Goal: Information Seeking & Learning: Learn about a topic

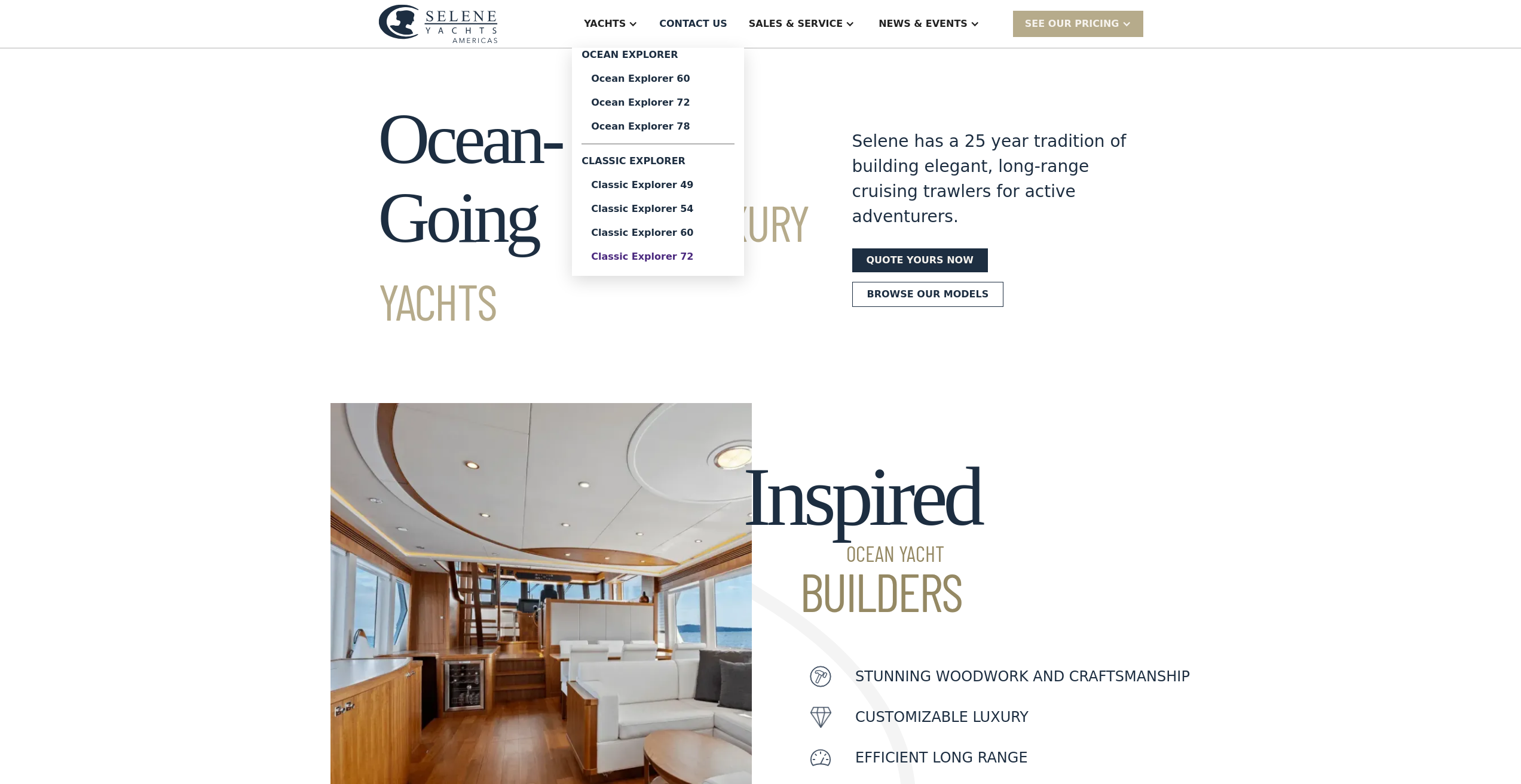
click at [692, 258] on div "Classic Explorer 72" at bounding box center [658, 257] width 134 height 9
click at [707, 231] on div "Classic Explorer 60" at bounding box center [658, 233] width 134 height 9
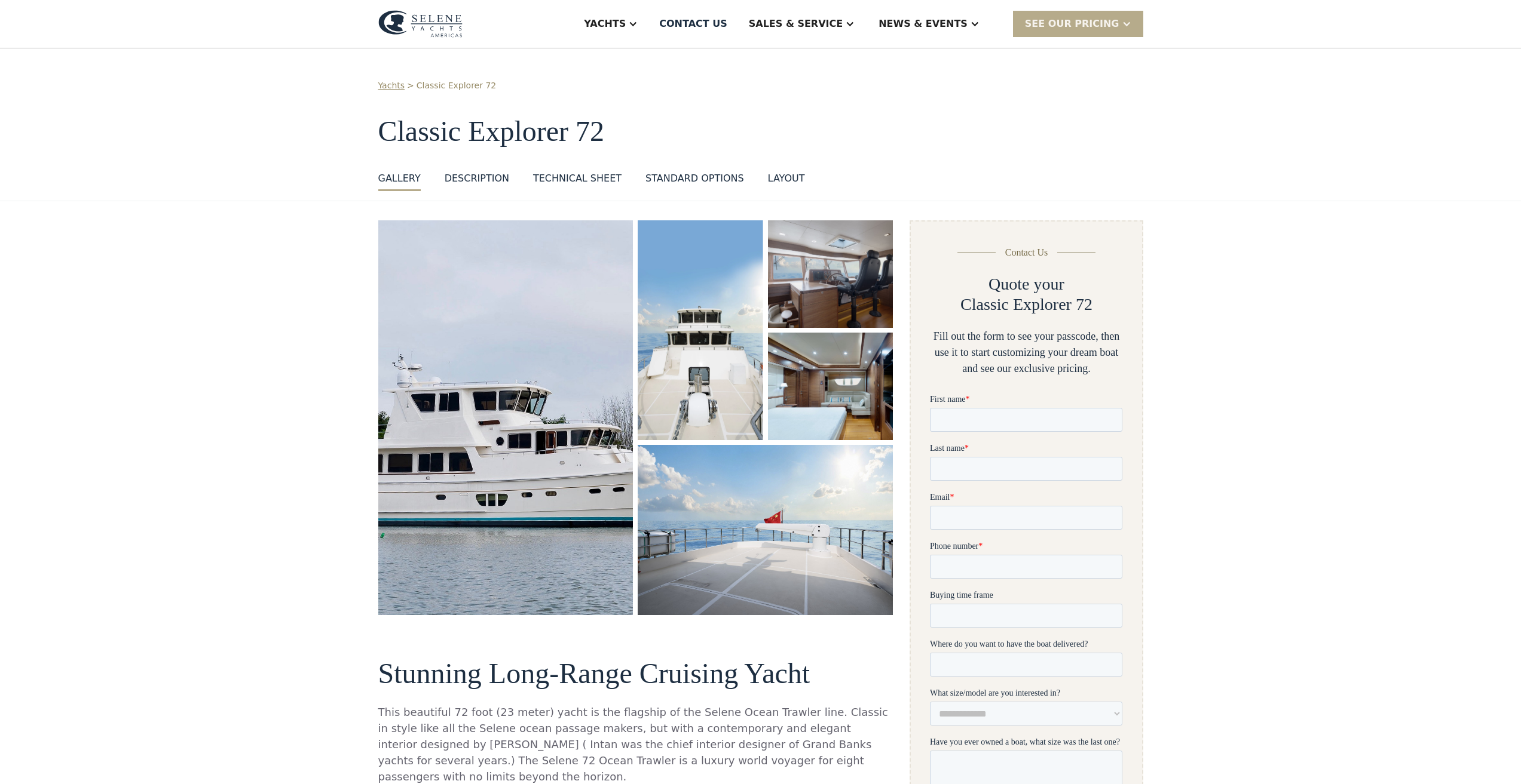
click at [396, 364] on img "open lightbox" at bounding box center [505, 418] width 259 height 400
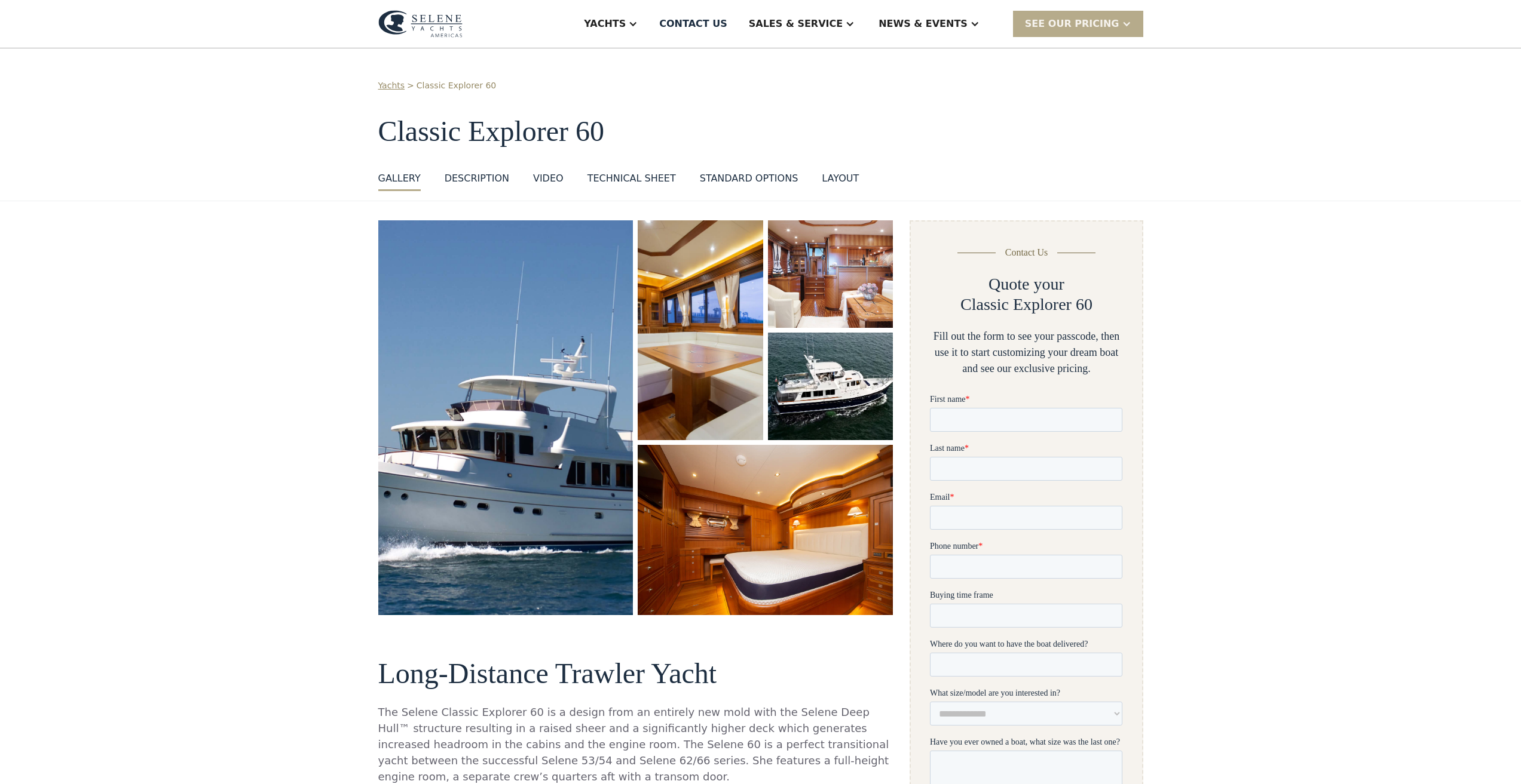
click at [537, 364] on img "open lightbox" at bounding box center [506, 417] width 271 height 418
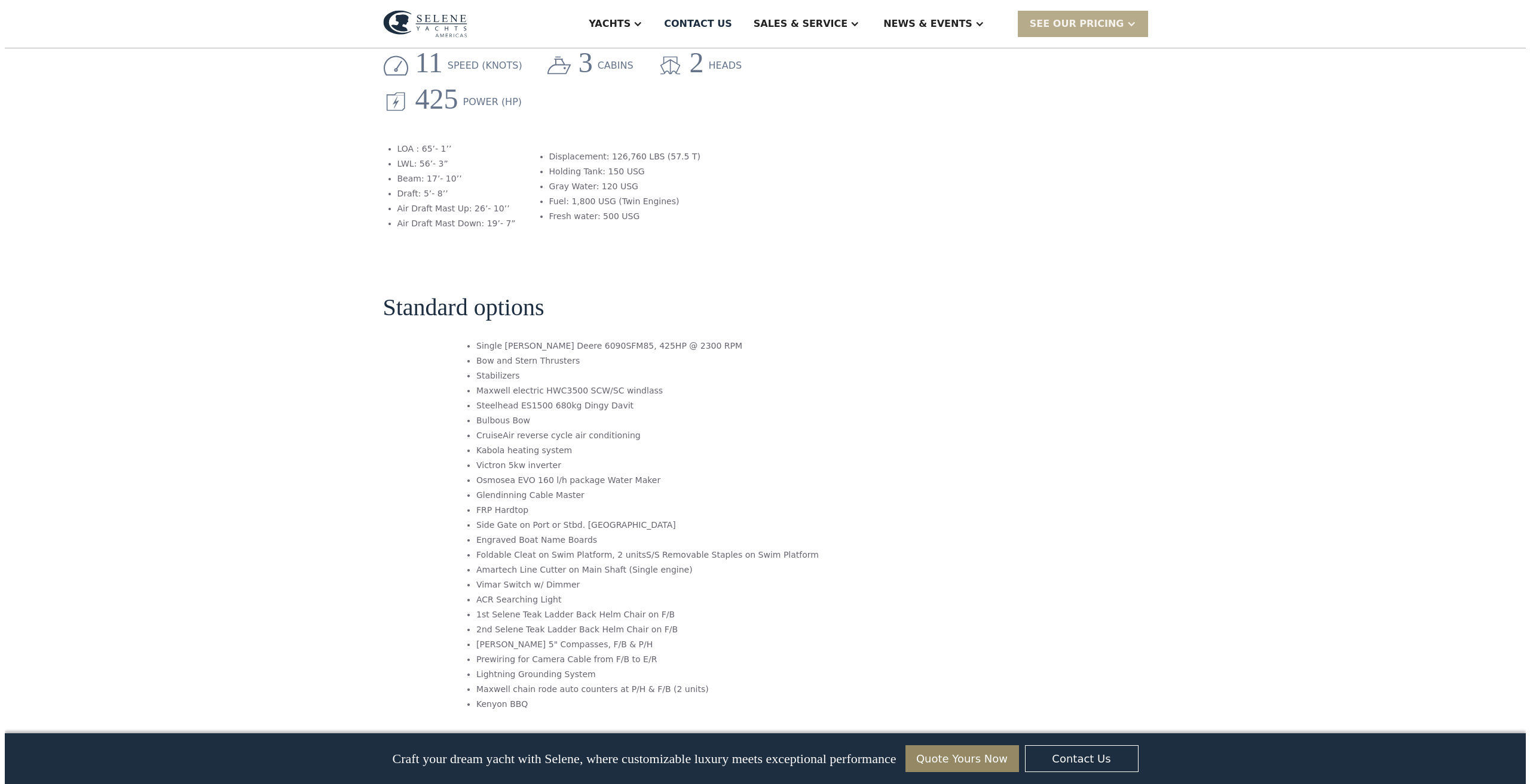
scroll to position [1971, 0]
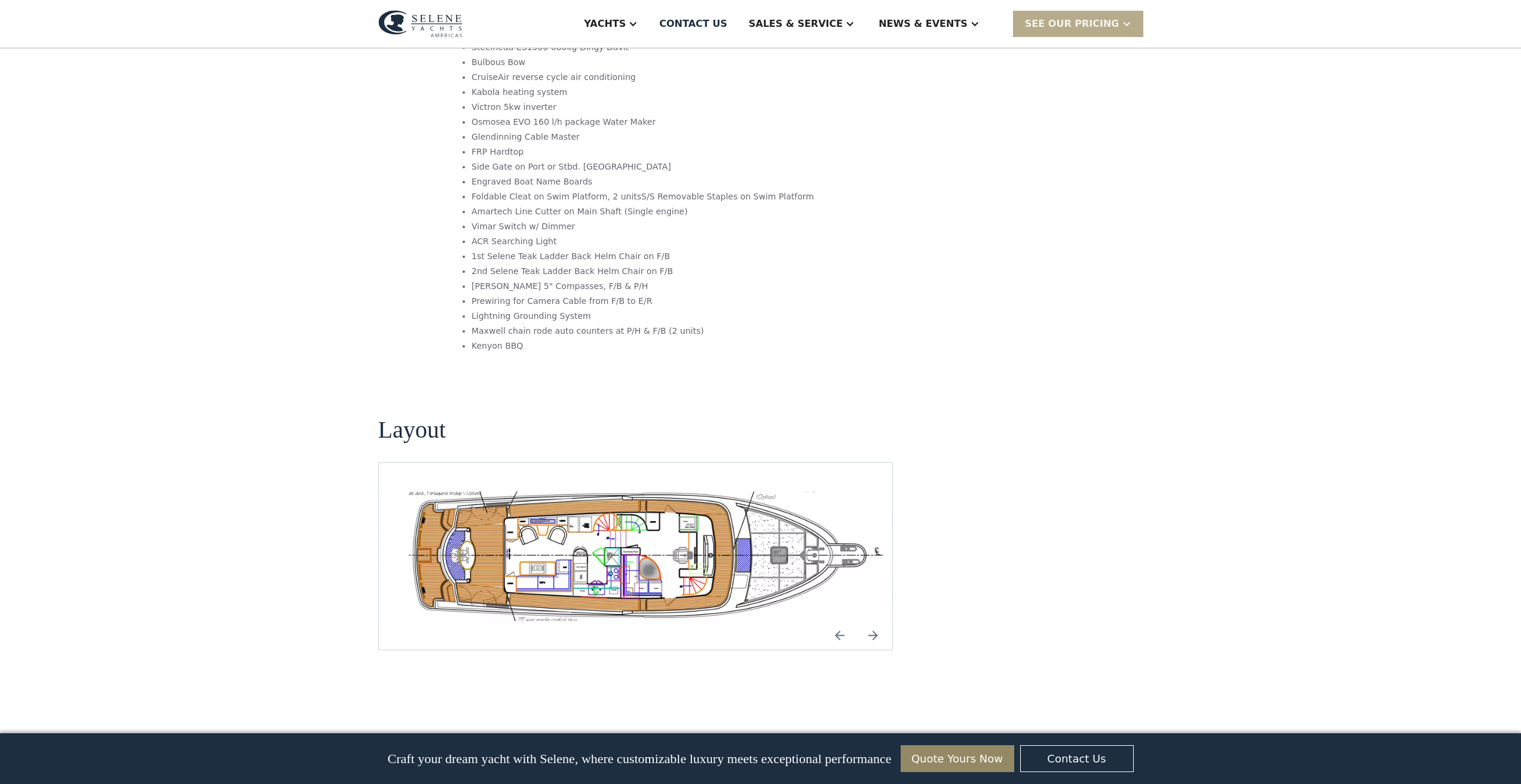
click at [641, 494] on img "open lightbox" at bounding box center [644, 556] width 495 height 129
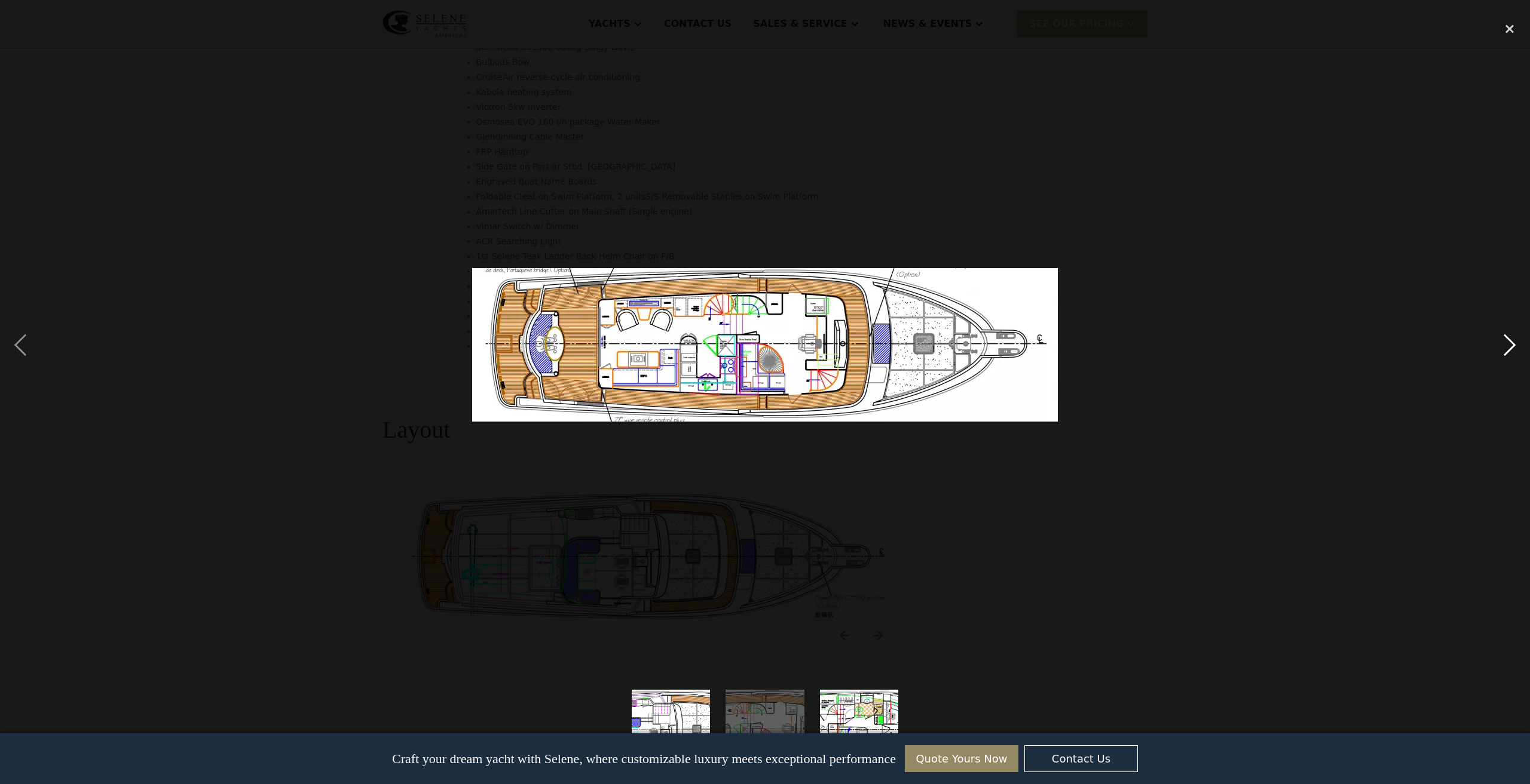
click at [1507, 340] on div "next image" at bounding box center [1510, 345] width 41 height 659
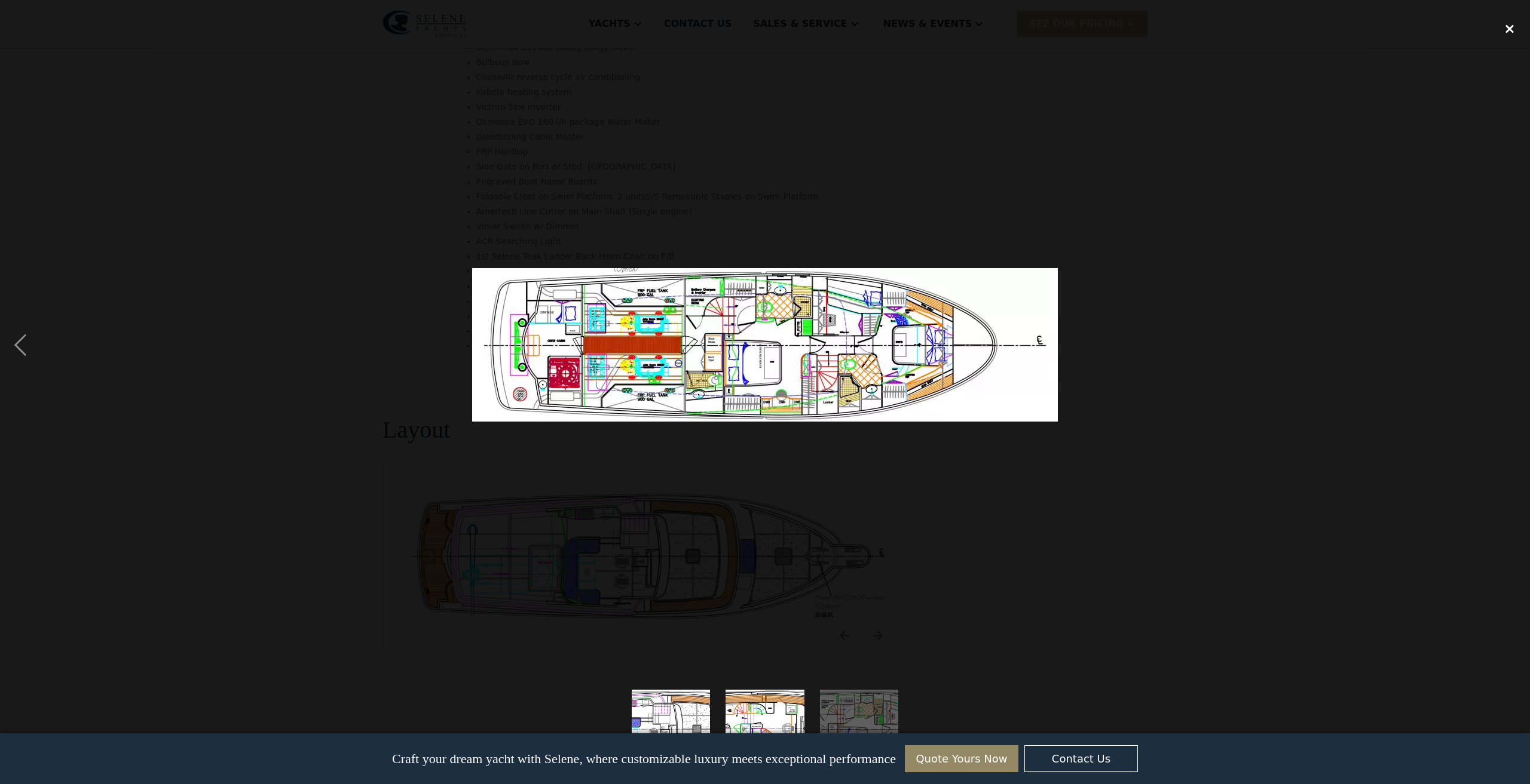
click at [1509, 30] on div "close lightbox" at bounding box center [1510, 29] width 41 height 26
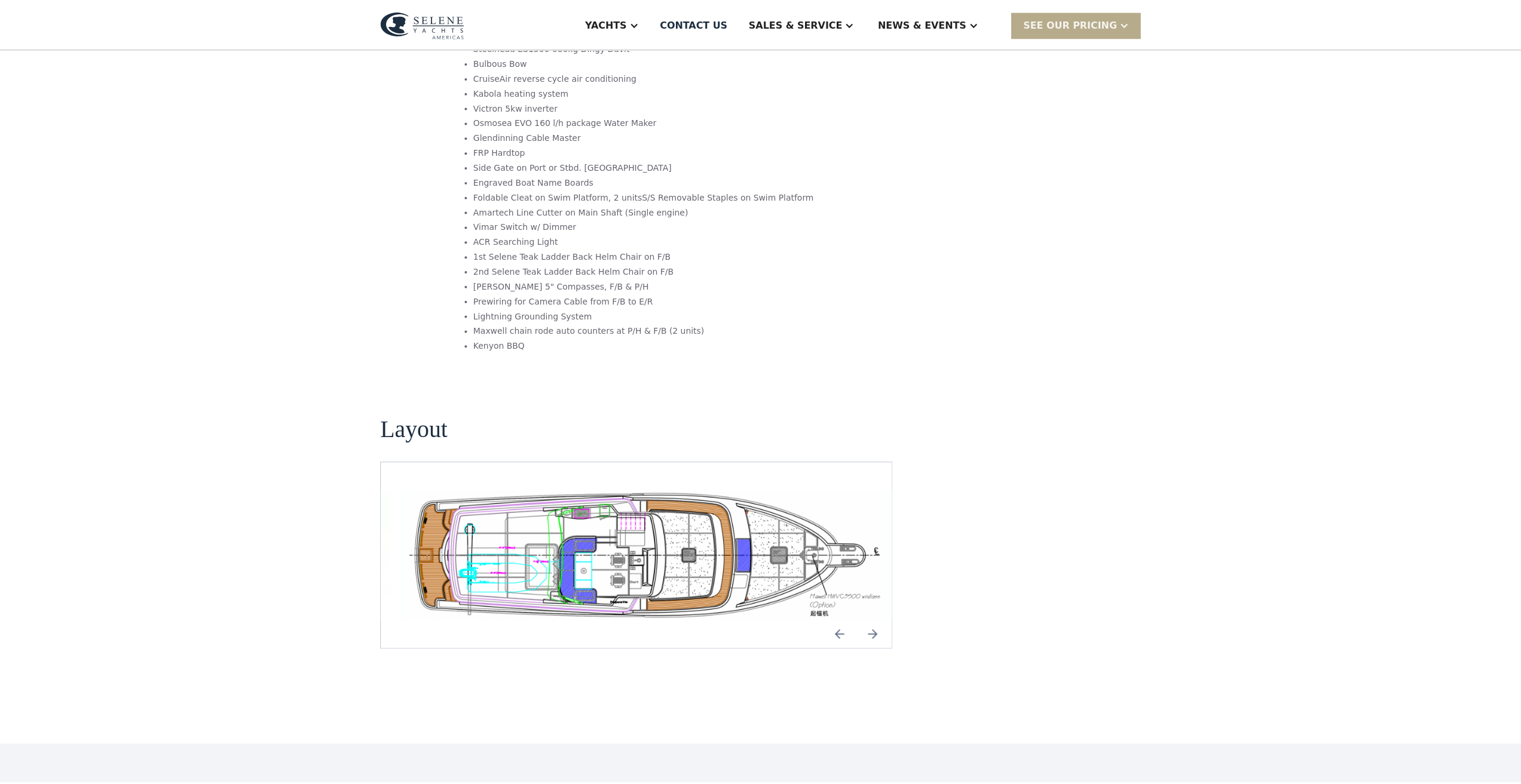
scroll to position [26, 0]
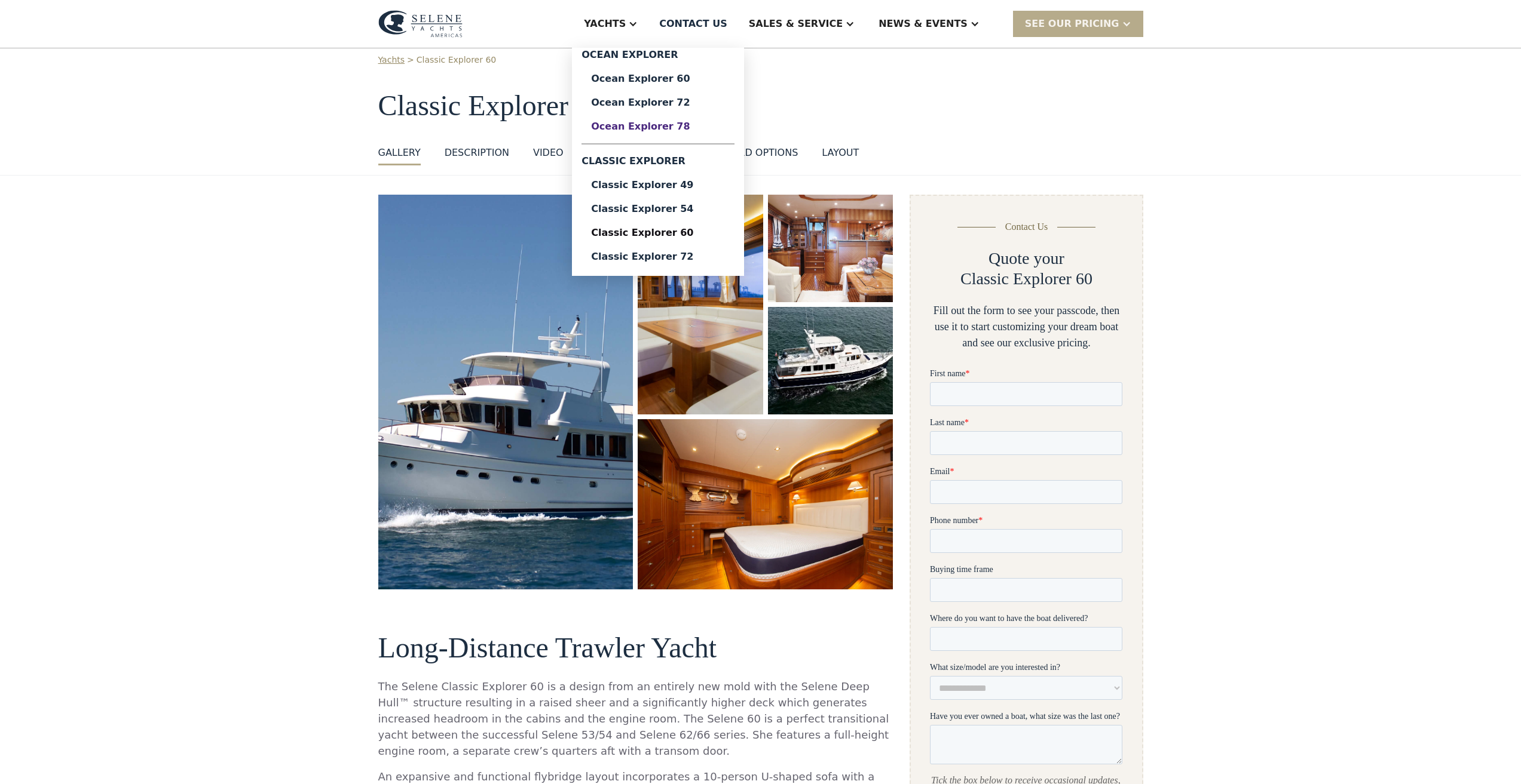
click at [696, 124] on div "Ocean Explorer 78" at bounding box center [658, 127] width 134 height 9
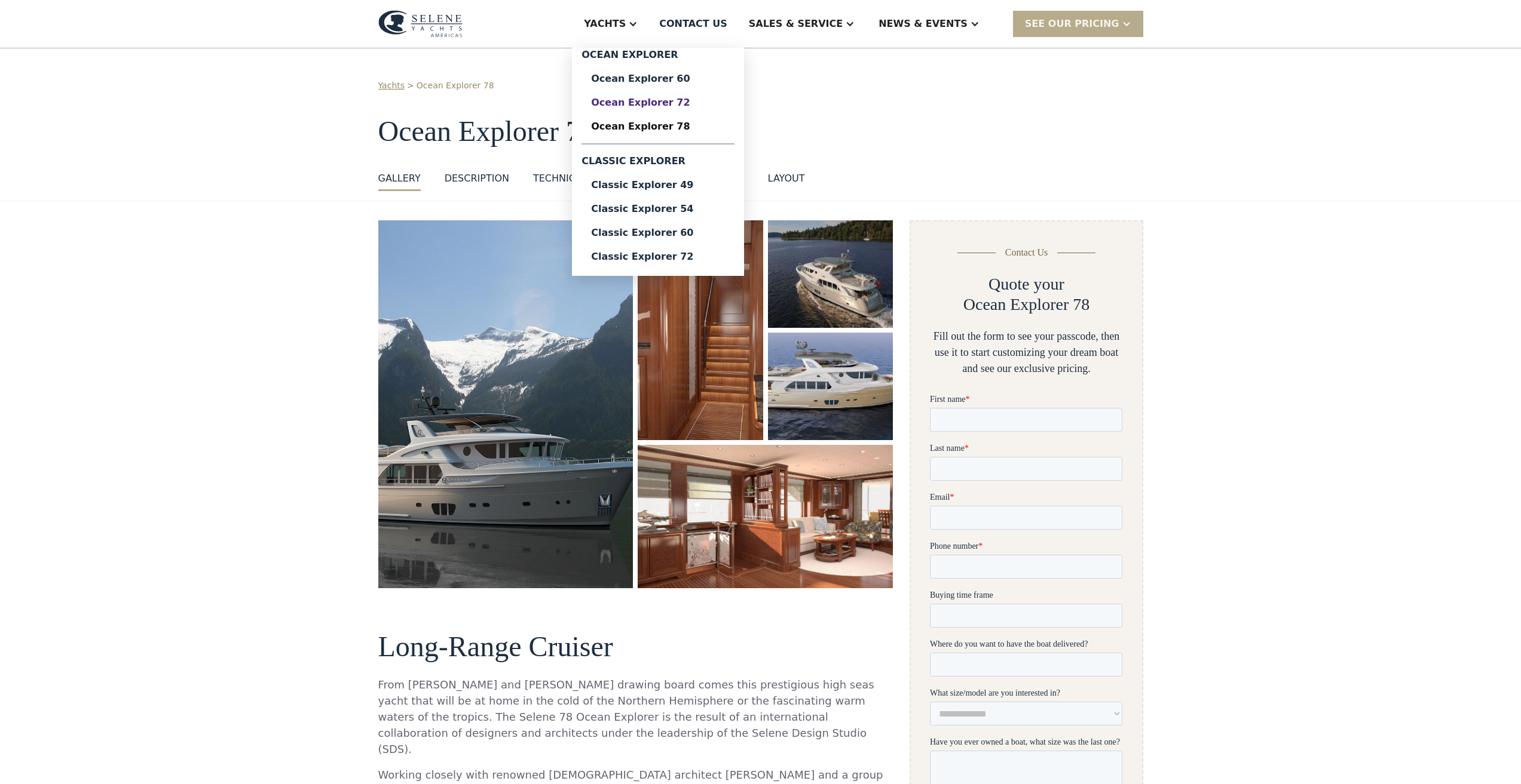
click at [692, 101] on div "Ocean Explorer 72" at bounding box center [658, 103] width 134 height 9
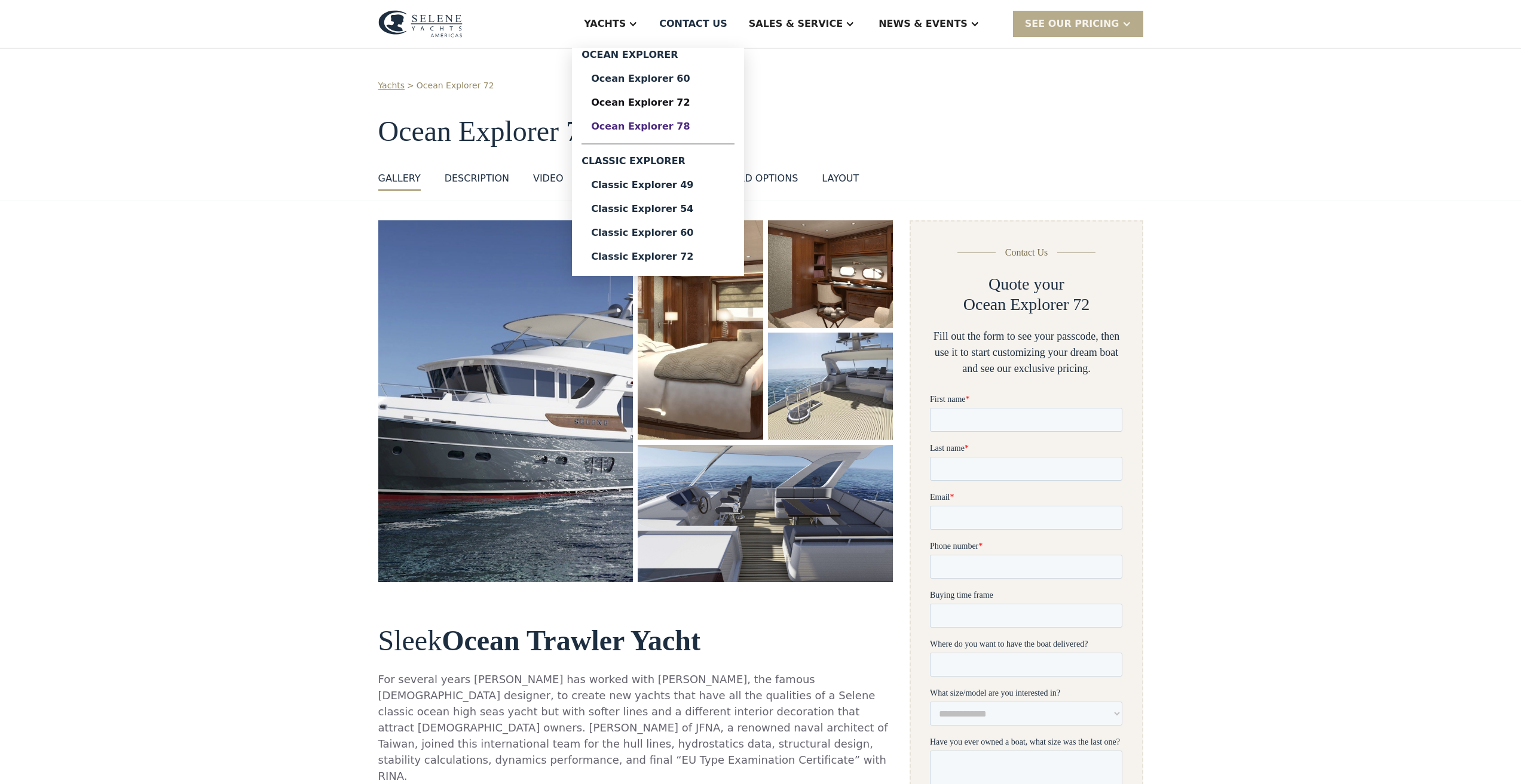
click at [698, 129] on div "Ocean Explorer 78" at bounding box center [658, 127] width 134 height 9
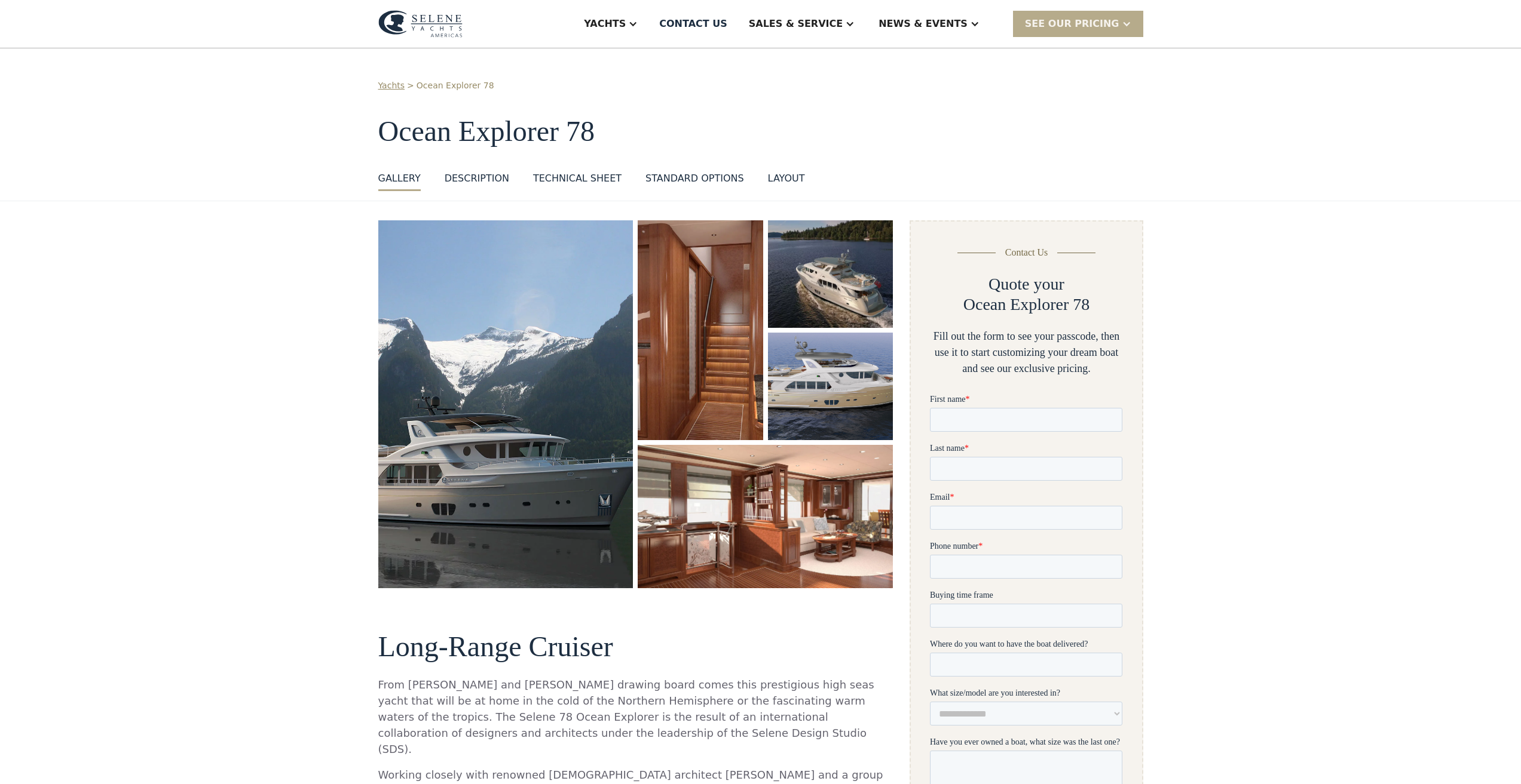
click at [491, 390] on img "open lightbox" at bounding box center [506, 404] width 255 height 367
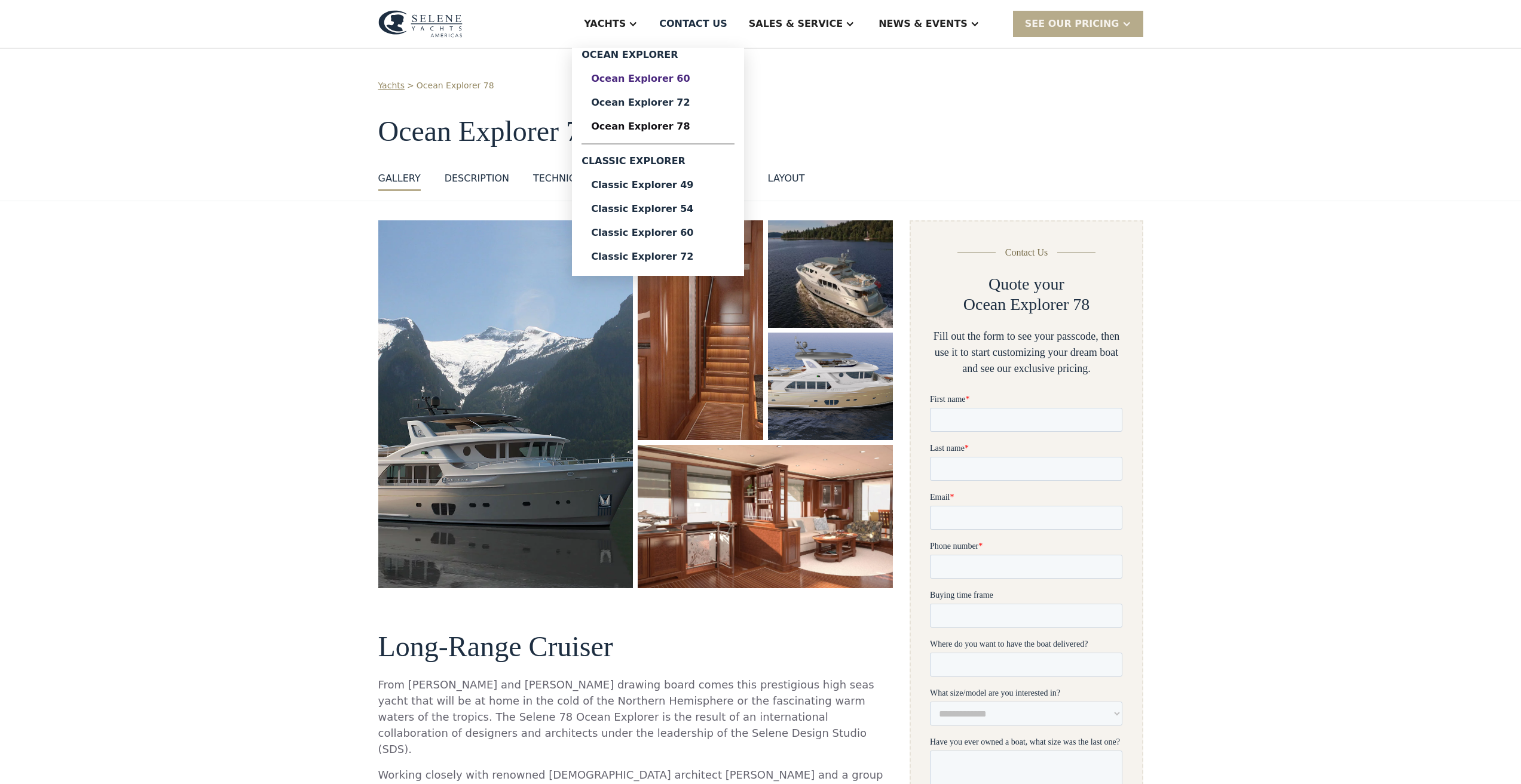
click at [686, 82] on div "Ocean Explorer 60" at bounding box center [658, 79] width 134 height 9
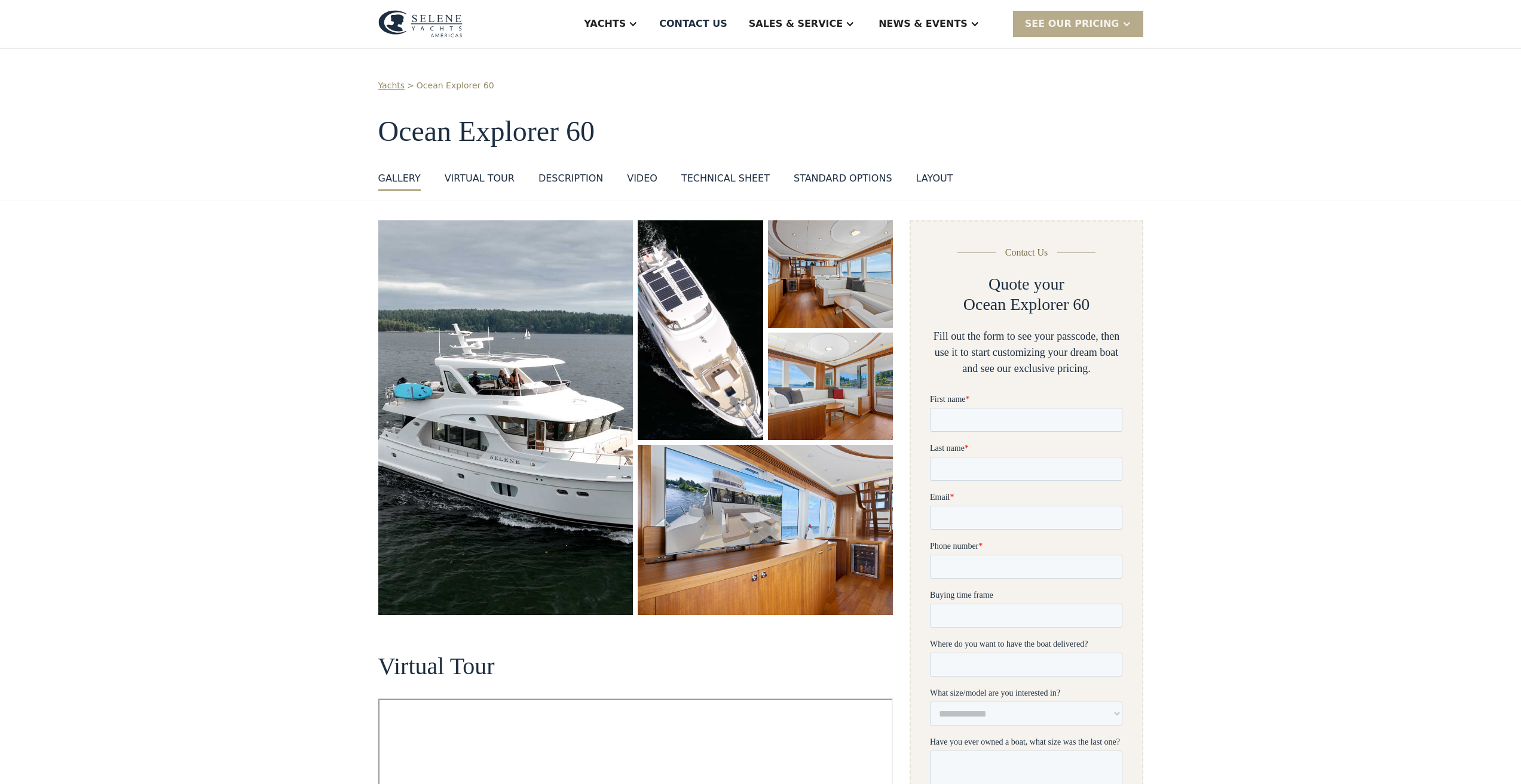
click at [485, 392] on img "open lightbox" at bounding box center [506, 417] width 255 height 395
